Goal: Entertainment & Leisure: Consume media (video, audio)

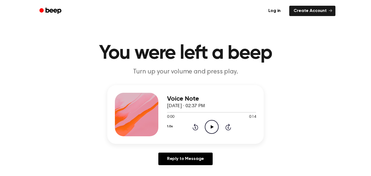
click at [215, 127] on icon "Play Audio" at bounding box center [212, 127] width 14 height 14
click at [206, 127] on icon "Play Audio" at bounding box center [212, 127] width 14 height 14
click at [172, 111] on div at bounding box center [211, 112] width 89 height 4
click at [171, 111] on div at bounding box center [211, 112] width 89 height 4
click at [214, 124] on icon "Play Audio" at bounding box center [212, 127] width 14 height 14
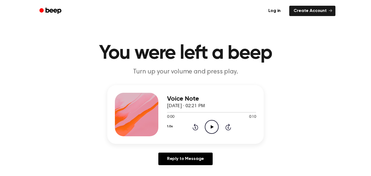
click at [207, 123] on icon "Play Audio" at bounding box center [212, 127] width 14 height 14
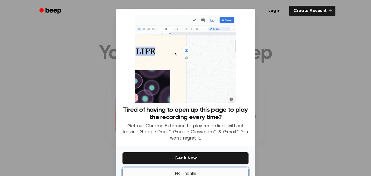
click at [176, 170] on button "No Thanks" at bounding box center [185, 173] width 126 height 12
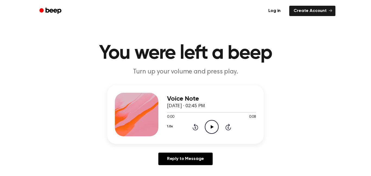
click at [210, 124] on icon "Play Audio" at bounding box center [212, 127] width 14 height 14
click at [212, 128] on icon "Play Audio" at bounding box center [212, 127] width 14 height 14
click at [209, 125] on icon "Play Audio" at bounding box center [212, 127] width 14 height 14
